Goal: Use online tool/utility: Utilize a website feature to perform a specific function

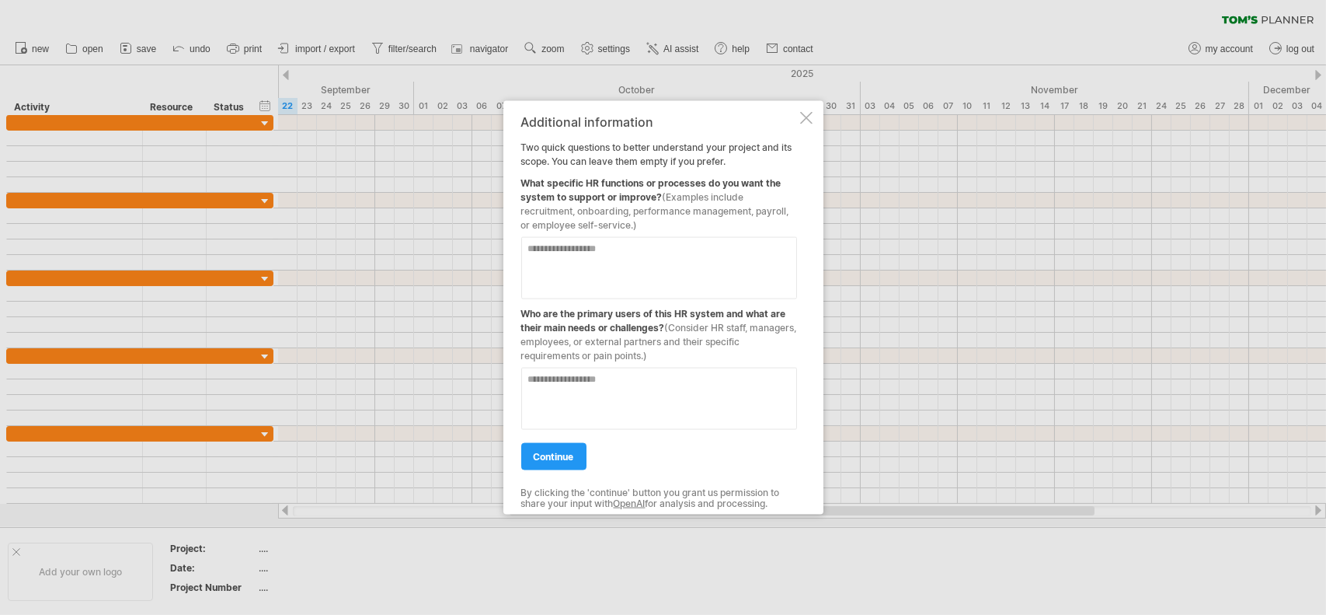
click at [644, 253] on textarea at bounding box center [659, 267] width 276 height 62
type textarea "*"
type textarea "*******"
click at [580, 393] on textarea at bounding box center [659, 398] width 276 height 62
type textarea "*******"
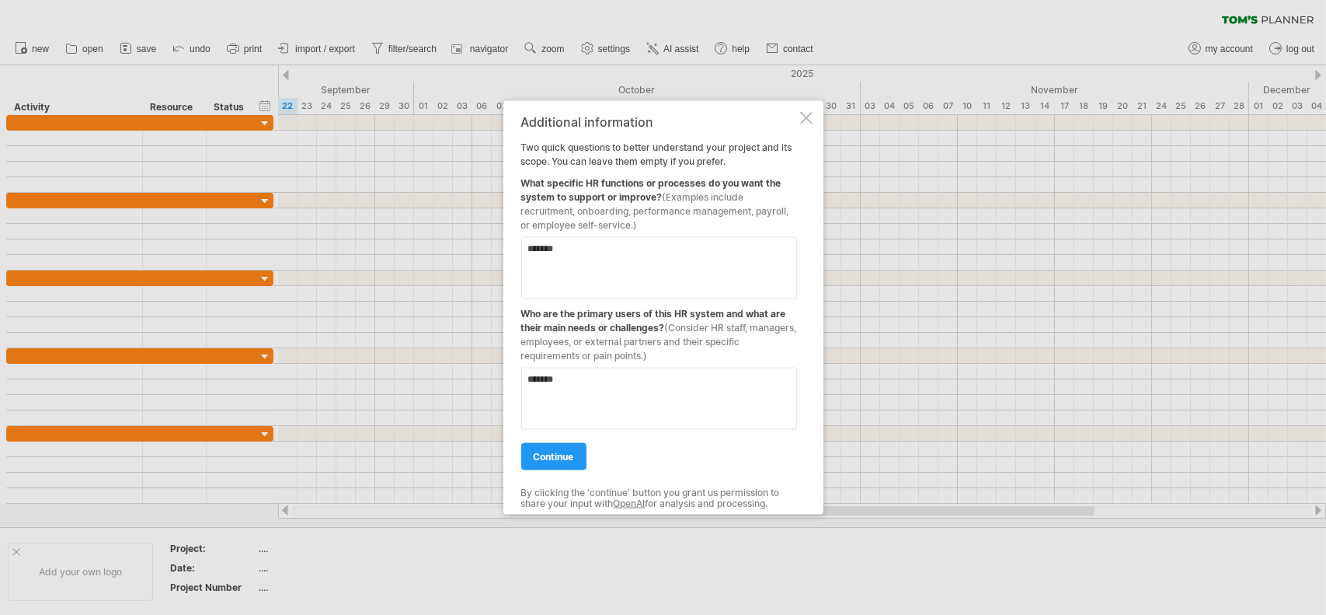
drag, startPoint x: 579, startPoint y: 244, endPoint x: 517, endPoint y: 244, distance: 62.2
click at [517, 244] on div "Additional information Two quick questions to better understand your project an…" at bounding box center [663, 307] width 320 height 414
type textarea "***"
click at [605, 384] on textarea "*******" at bounding box center [659, 398] width 276 height 62
drag, startPoint x: 577, startPoint y: 381, endPoint x: 497, endPoint y: 381, distance: 79.3
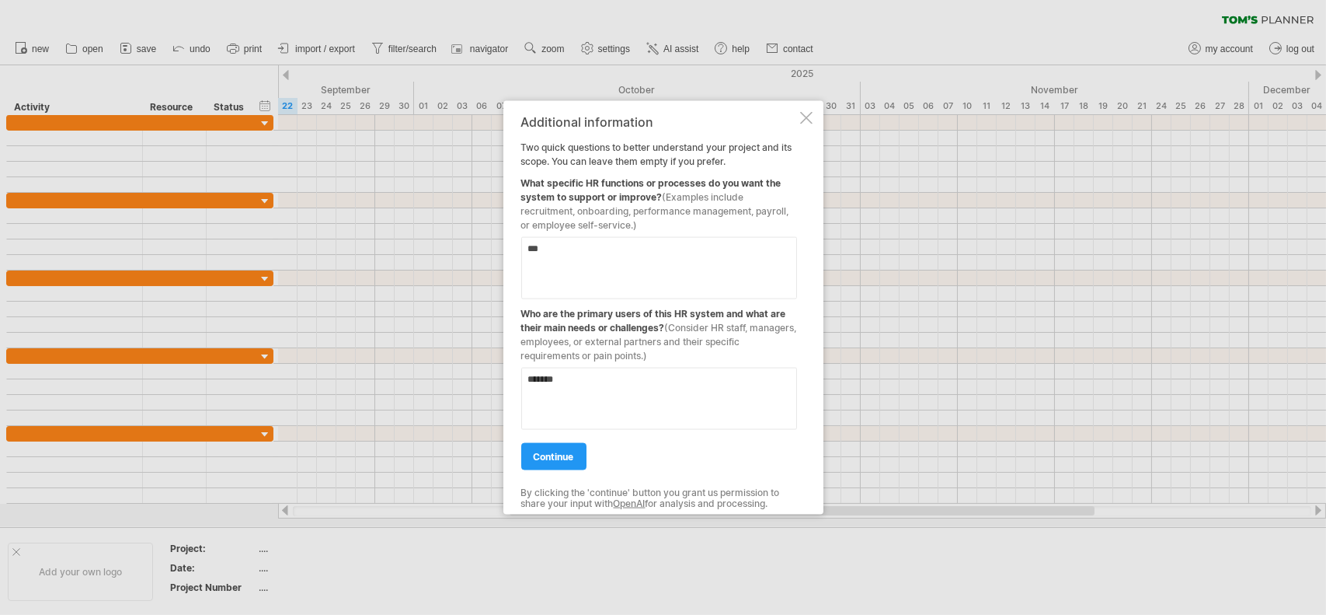
click at [497, 381] on div "Trying to reach [DOMAIN_NAME] Connected again... 0% clear filter new" at bounding box center [663, 307] width 1326 height 615
type textarea "**********"
click at [569, 451] on span "continue" at bounding box center [554, 456] width 40 height 12
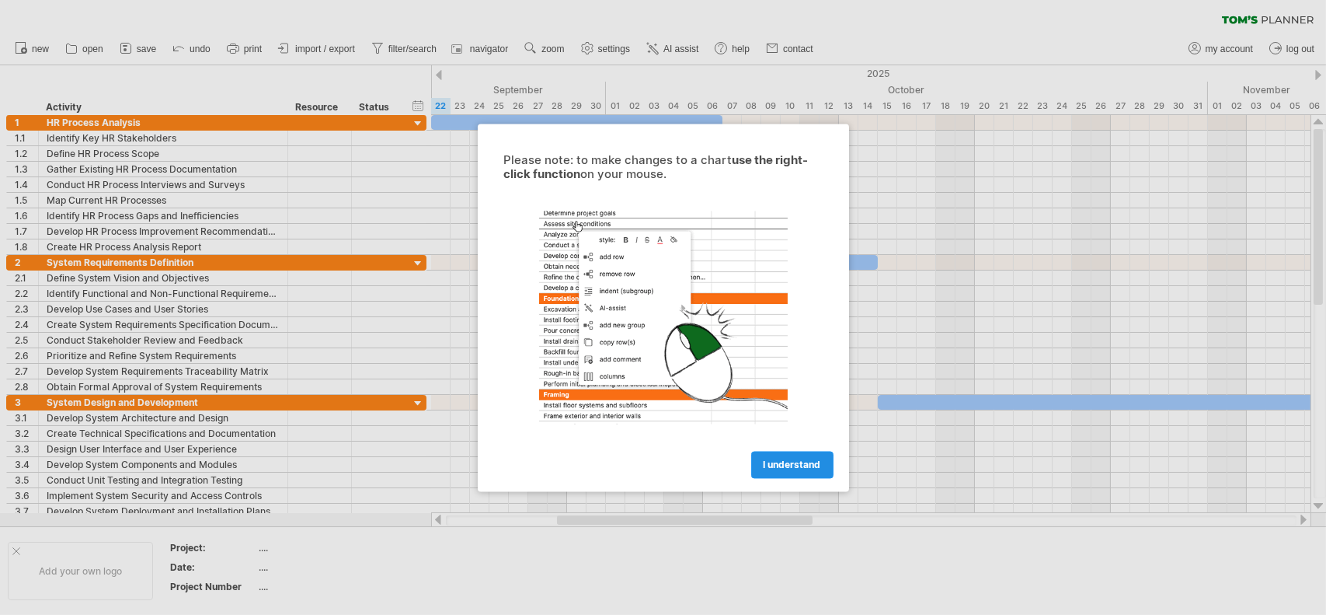
click at [801, 464] on span "I understand" at bounding box center [792, 464] width 57 height 12
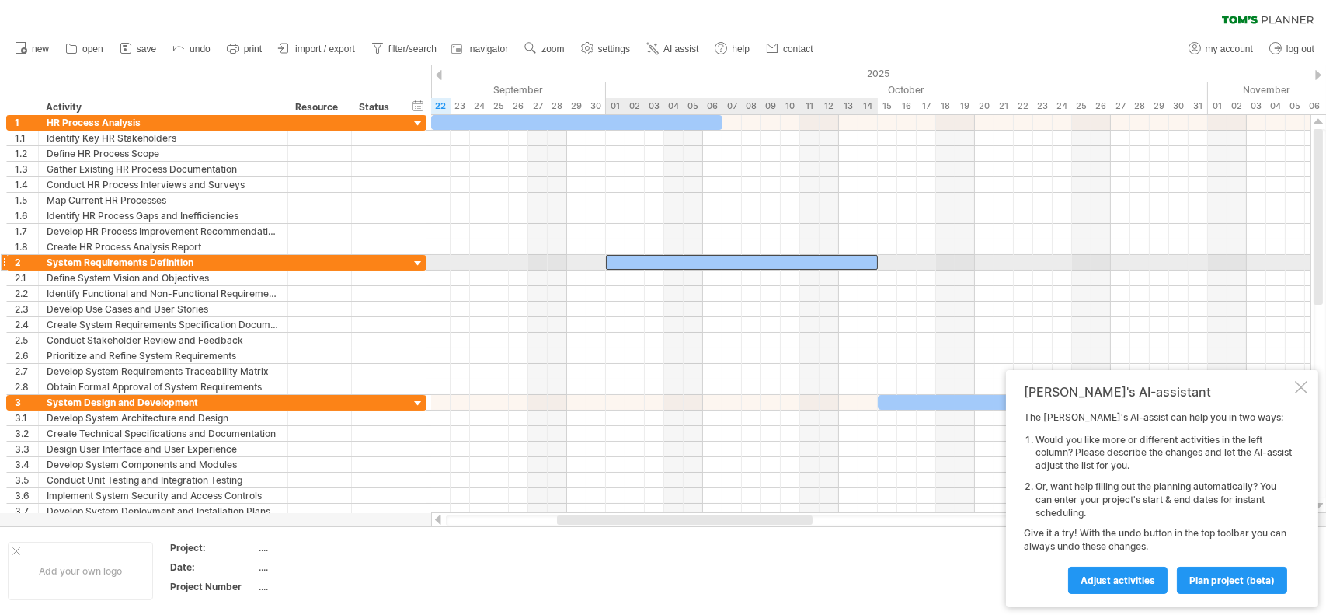
click at [721, 261] on div at bounding box center [742, 262] width 272 height 15
drag, startPoint x: 721, startPoint y: 261, endPoint x: 658, endPoint y: 263, distance: 63.0
click at [658, 263] on div at bounding box center [684, 262] width 272 height 15
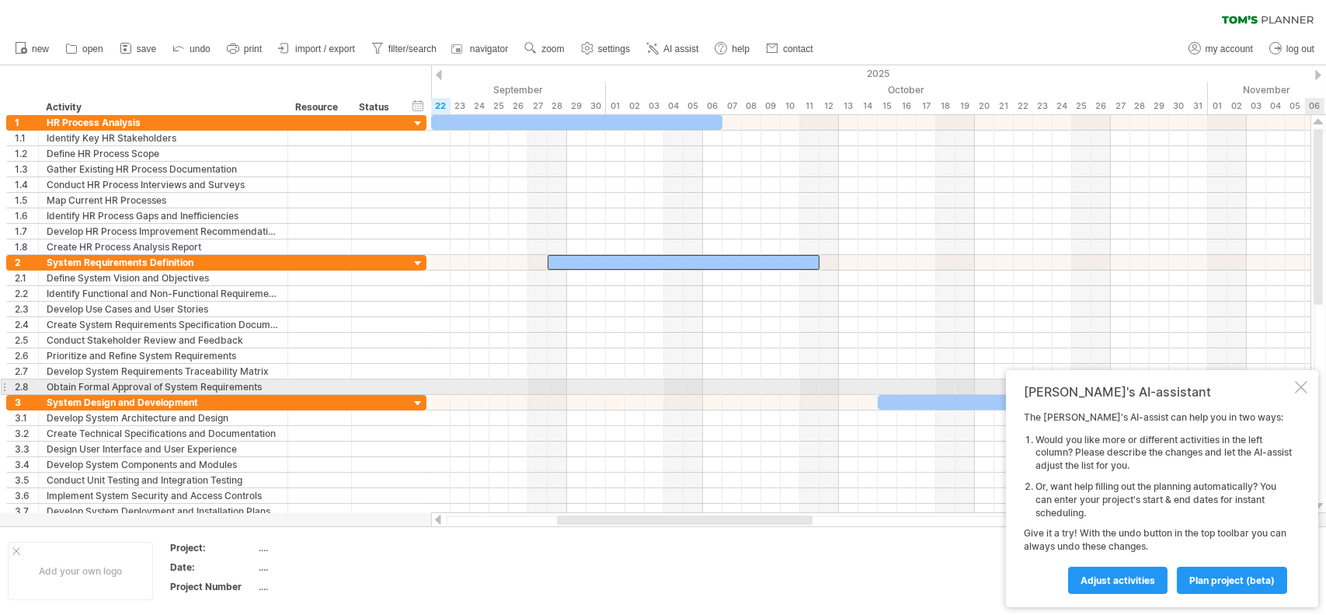
click at [1302, 387] on div at bounding box center [1301, 387] width 12 height 12
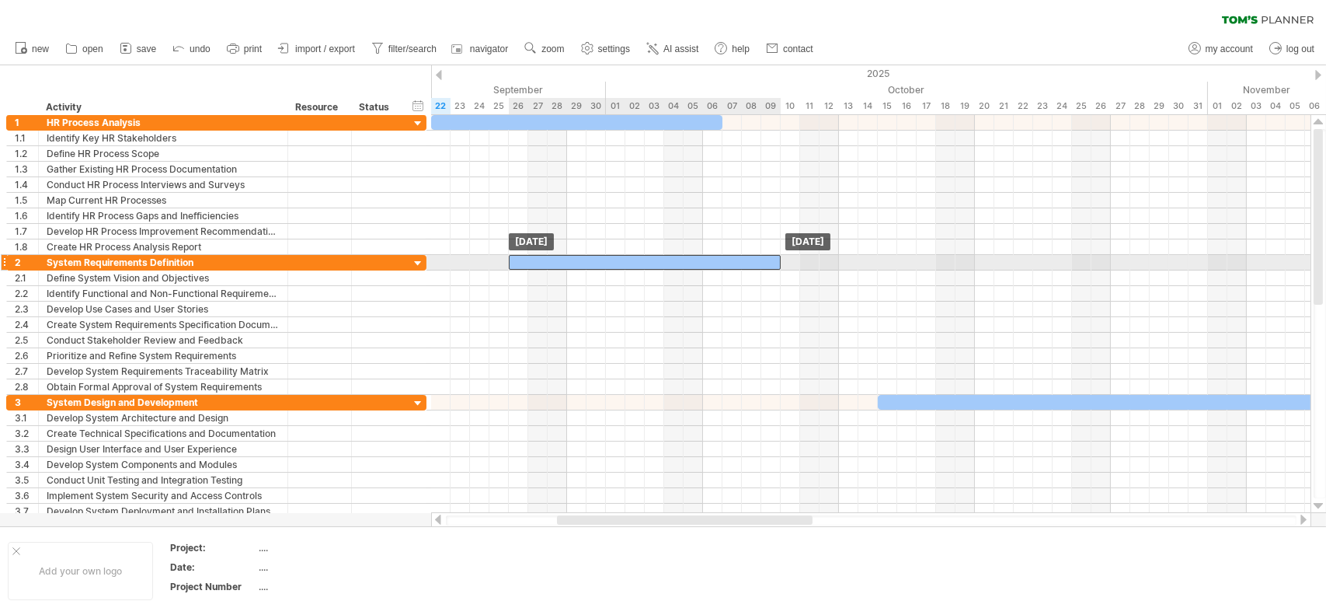
drag, startPoint x: 631, startPoint y: 262, endPoint x: 589, endPoint y: 258, distance: 42.1
click at [589, 258] on div at bounding box center [645, 262] width 272 height 15
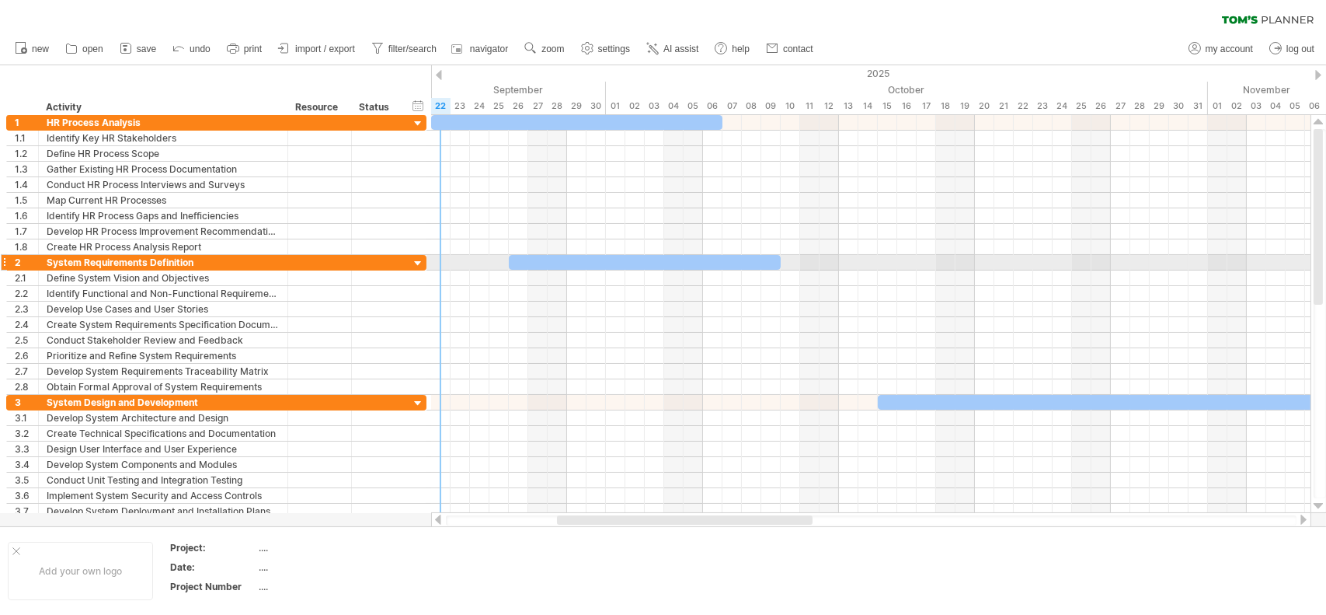
click at [421, 265] on div at bounding box center [418, 263] width 15 height 15
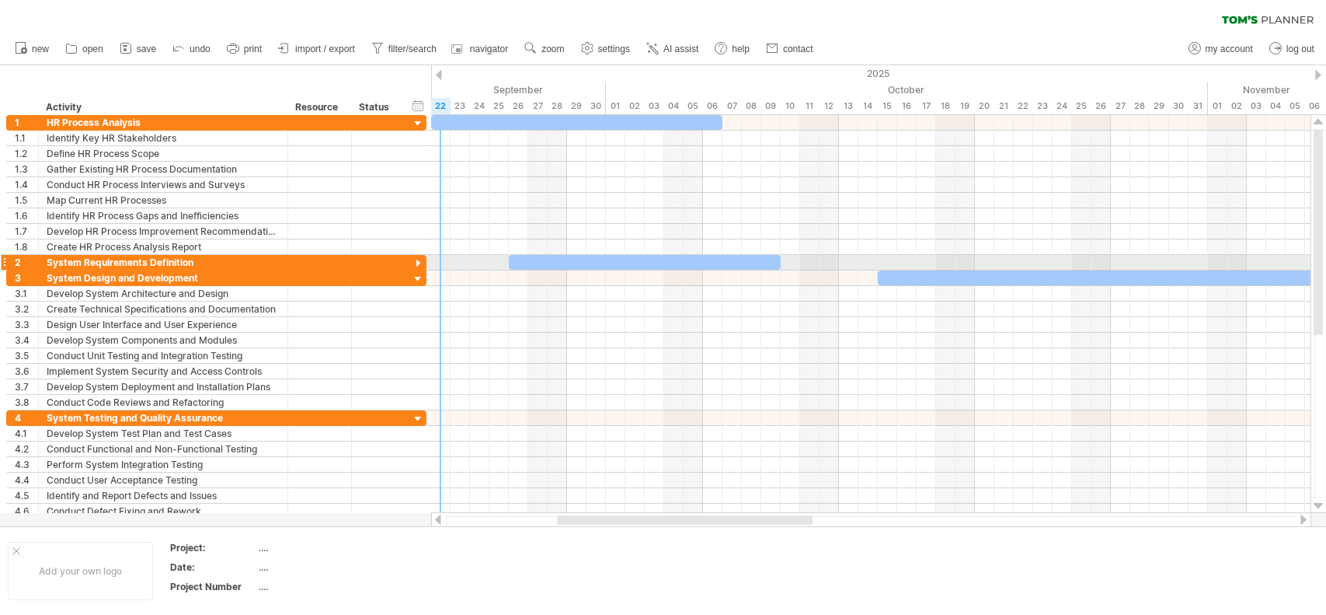
click at [421, 265] on div at bounding box center [418, 263] width 15 height 15
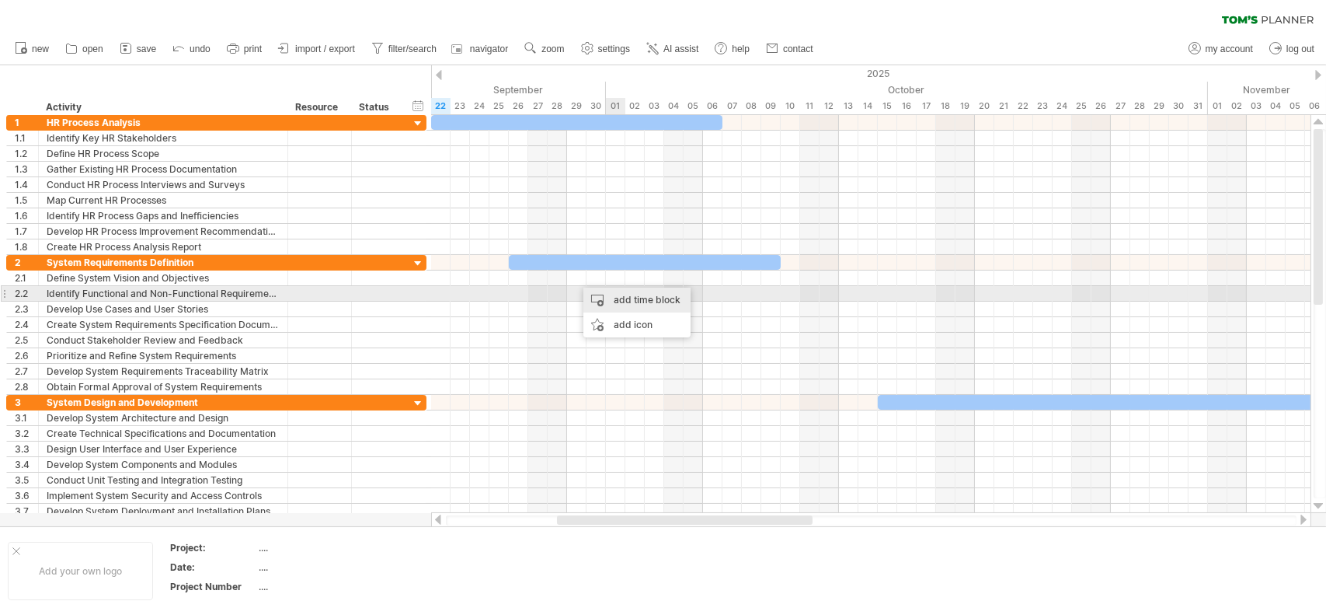
click at [628, 291] on div "add time block" at bounding box center [636, 299] width 107 height 25
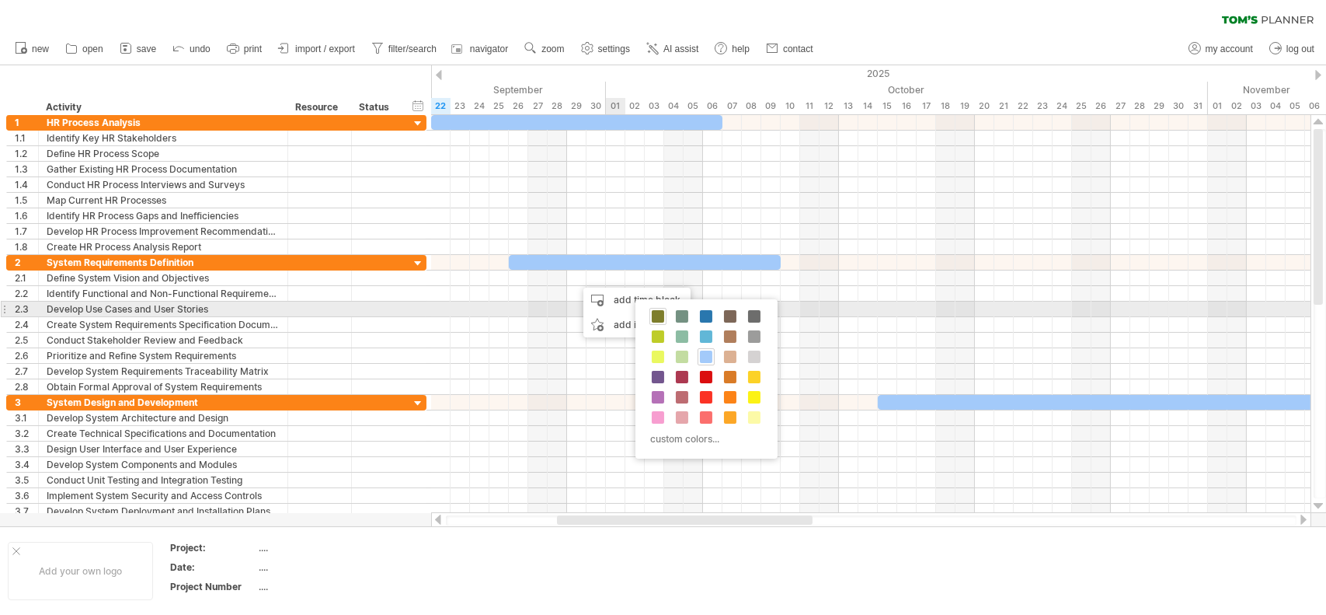
click at [657, 315] on span at bounding box center [658, 316] width 12 height 12
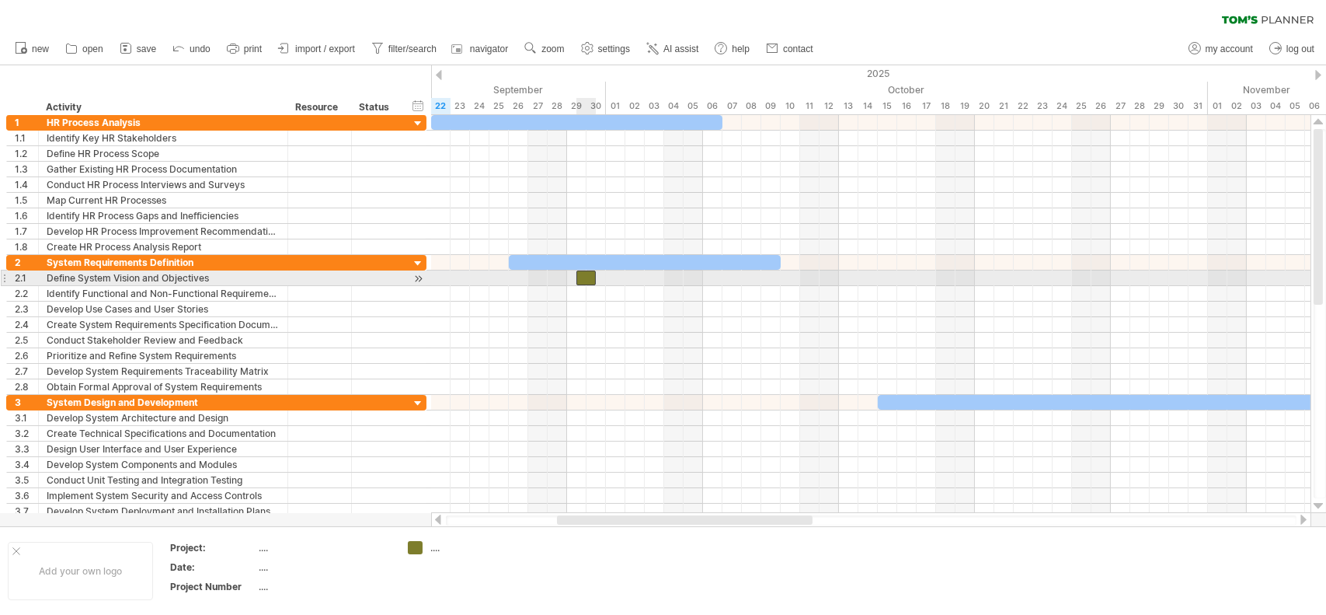
click at [587, 278] on div at bounding box center [586, 277] width 19 height 15
click at [594, 278] on span at bounding box center [596, 277] width 6 height 15
drag, startPoint x: 595, startPoint y: 278, endPoint x: 665, endPoint y: 281, distance: 70.0
click at [665, 281] on span at bounding box center [664, 277] width 6 height 15
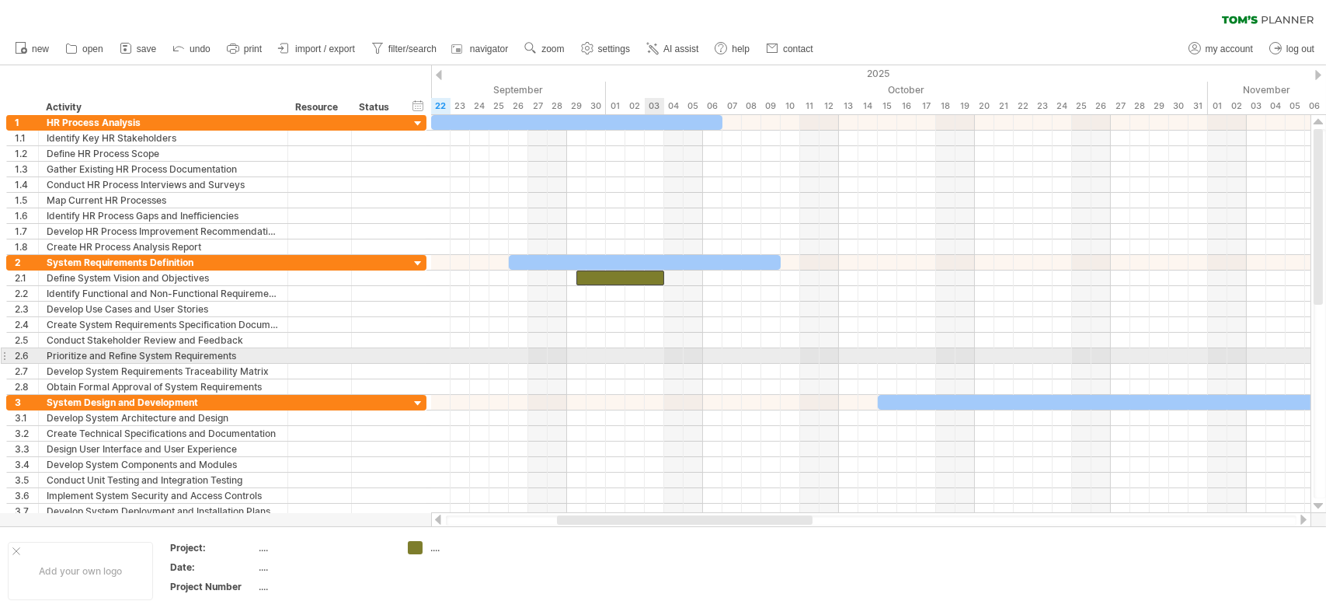
click at [651, 364] on div at bounding box center [871, 372] width 880 height 16
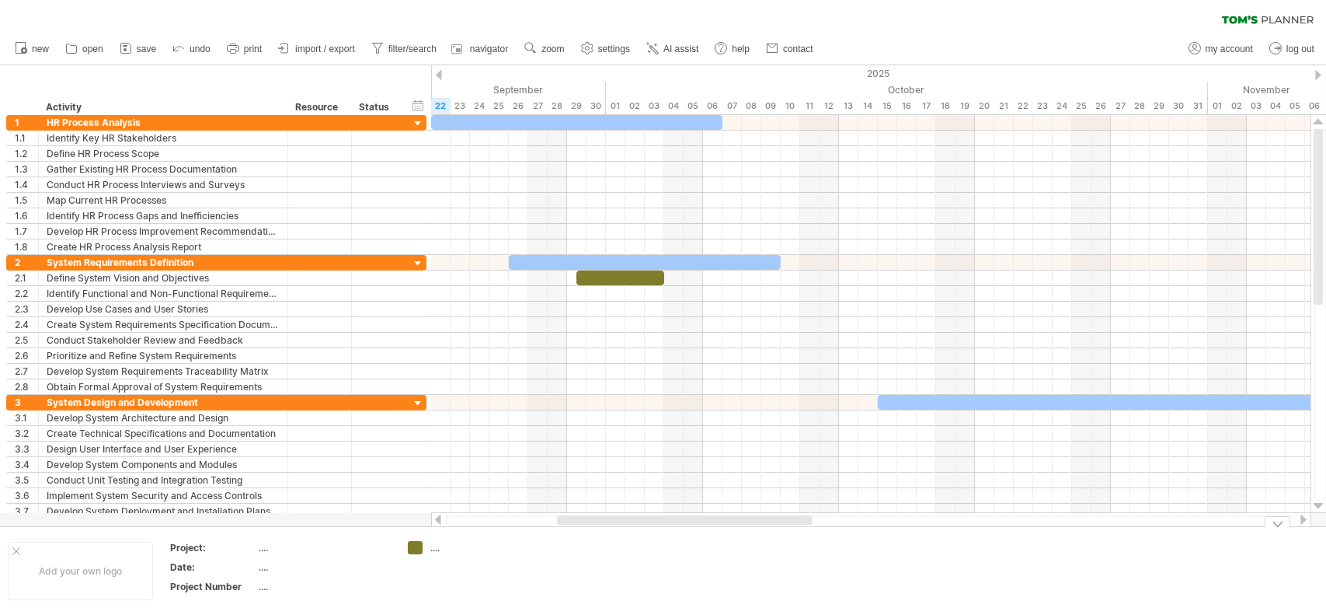
click at [432, 549] on div "...." at bounding box center [472, 547] width 85 height 13
type input "****"
click at [500, 574] on td "****" at bounding box center [461, 571] width 123 height 60
click at [260, 568] on div "...." at bounding box center [324, 566] width 131 height 13
click at [486, 47] on span "navigator" at bounding box center [489, 49] width 38 height 11
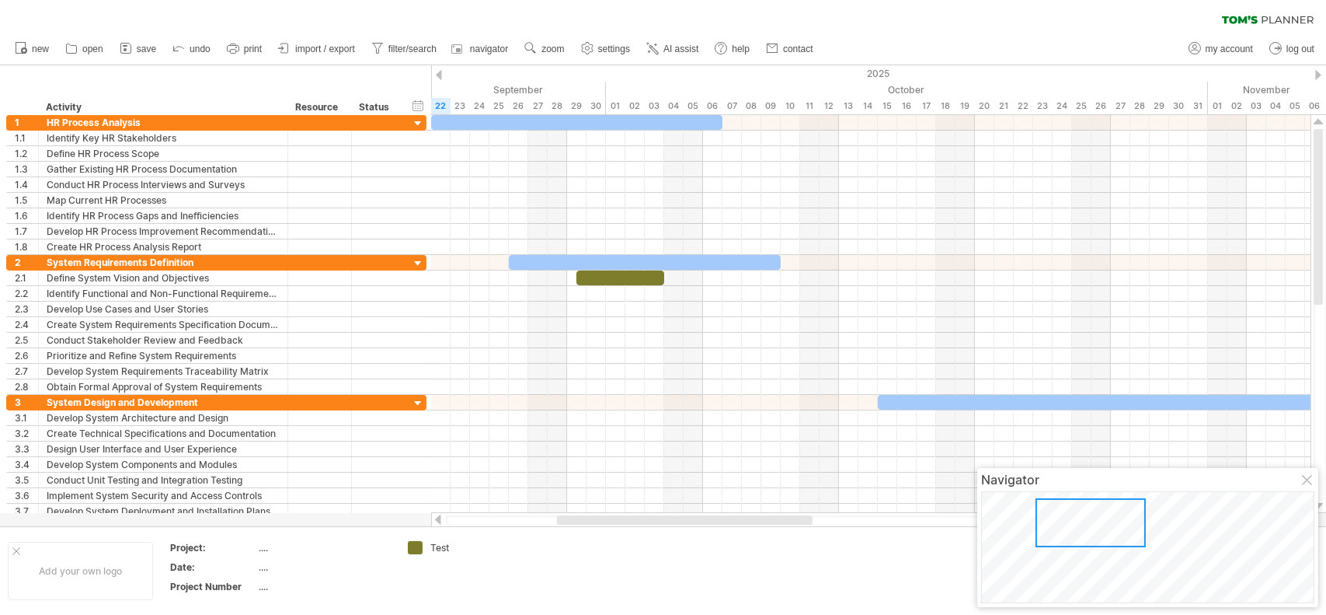
click at [1088, 525] on div at bounding box center [1091, 522] width 110 height 49
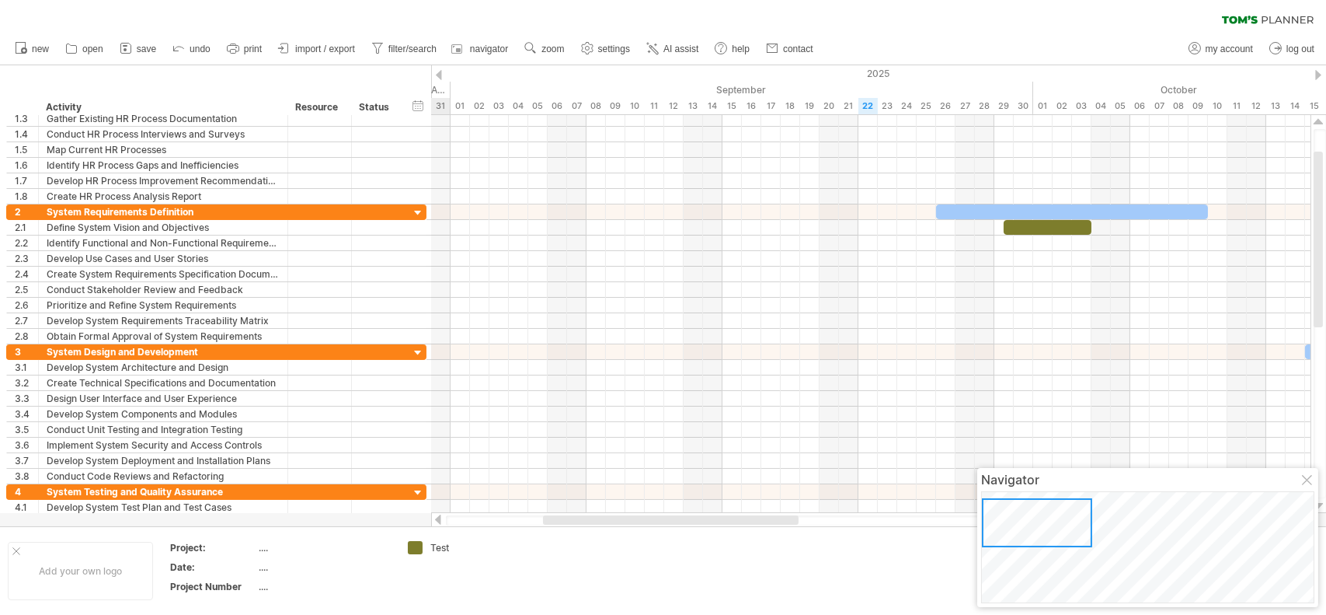
drag, startPoint x: 1106, startPoint y: 527, endPoint x: 1002, endPoint y: 537, distance: 105.4
click at [1002, 525] on div at bounding box center [1037, 522] width 110 height 49
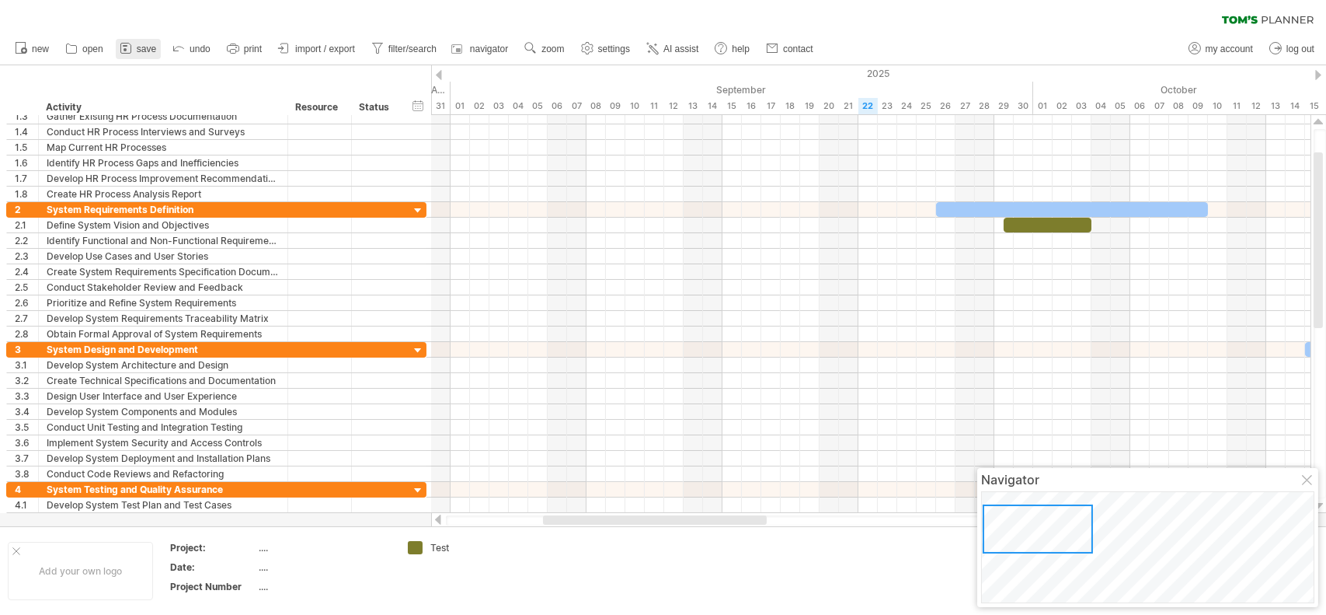
click at [152, 39] on link "save" at bounding box center [138, 49] width 45 height 20
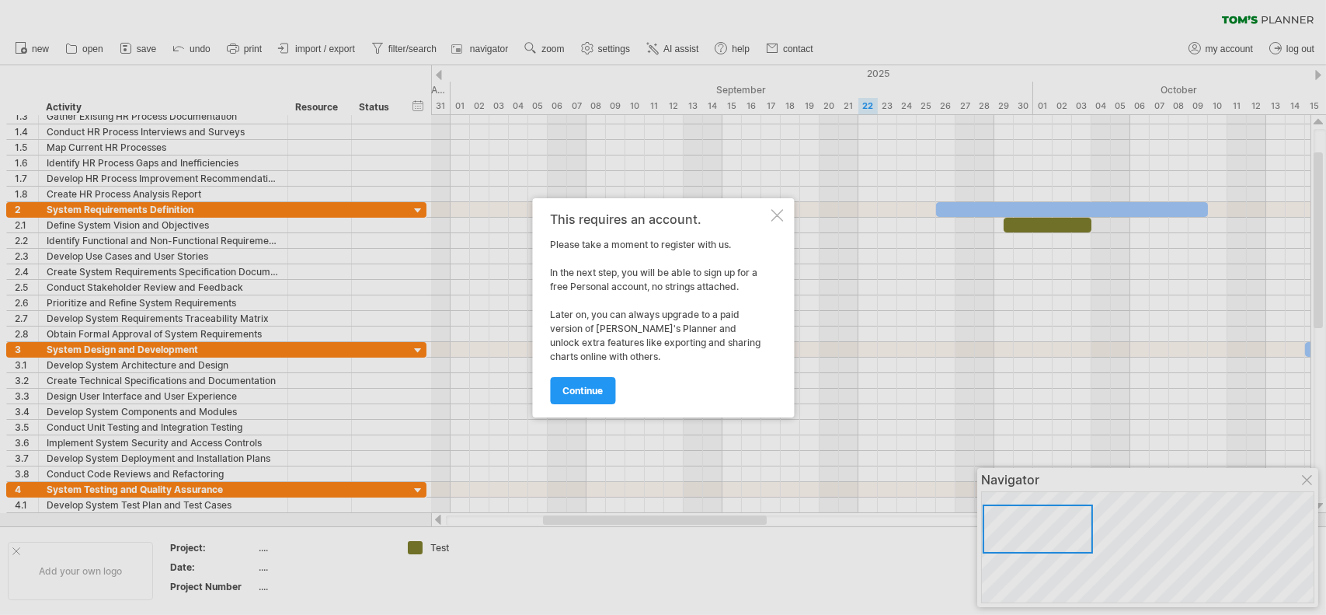
click at [770, 210] on div "This requires an account. Please take a moment to register with us. In the next…" at bounding box center [663, 307] width 262 height 219
click at [769, 207] on div "This requires an account. Please take a moment to register with us. In the next…" at bounding box center [663, 307] width 262 height 219
click at [774, 204] on div "This requires an account. Please take a moment to register with us. In the next…" at bounding box center [663, 307] width 262 height 219
click at [786, 209] on div "This requires an account. Please take a moment to register with us. In the next…" at bounding box center [663, 307] width 262 height 219
click at [776, 221] on div "This requires an account. Please take a moment to register with us. In the next…" at bounding box center [663, 307] width 262 height 219
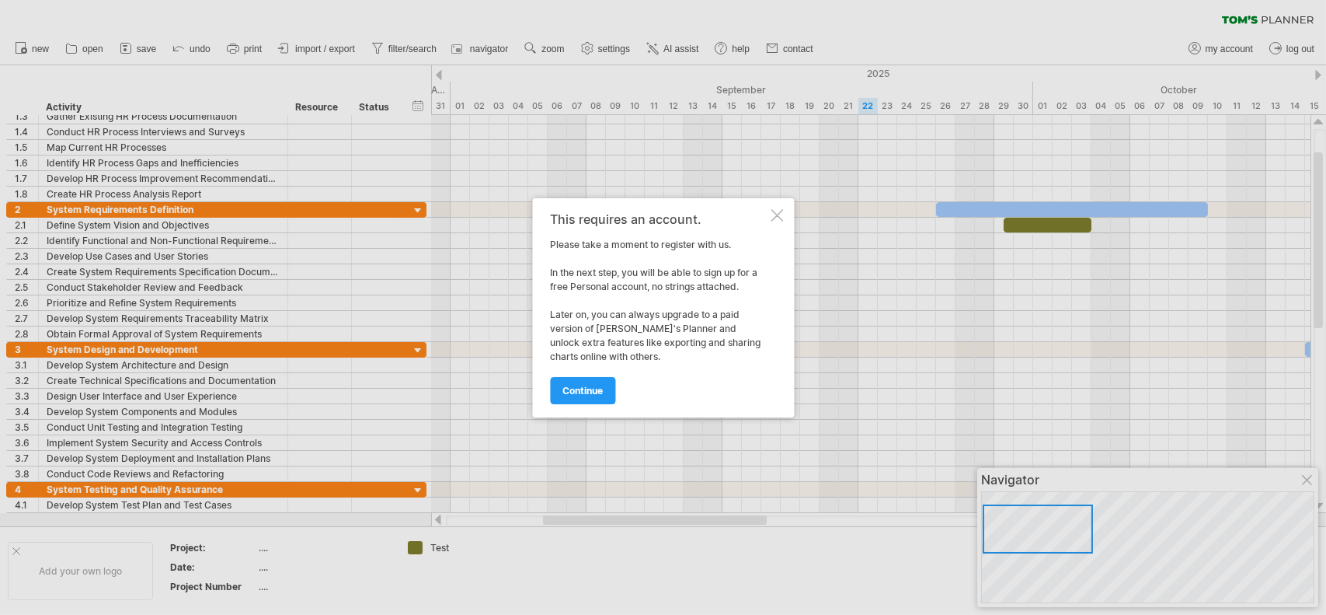
click at [775, 221] on div "This requires an account. Please take a moment to register with us. In the next…" at bounding box center [663, 307] width 262 height 219
click at [775, 213] on div at bounding box center [777, 215] width 12 height 12
